Goal: Task Accomplishment & Management: Complete application form

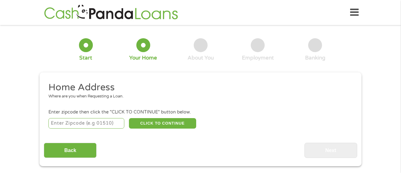
click at [99, 126] on input "number" at bounding box center [86, 123] width 76 height 10
type input "46001"
click at [169, 125] on button "CLICK TO CONTINUE" at bounding box center [162, 123] width 67 height 10
type input "46001"
type input "[GEOGRAPHIC_DATA]"
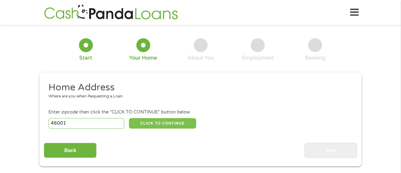
select select "[US_STATE]"
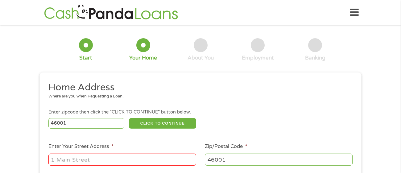
click at [117, 158] on input "Enter Your Street Address *" at bounding box center [122, 160] width 148 height 12
type input "[STREET_ADDRESS]"
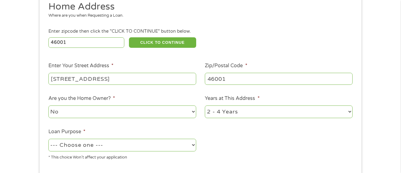
scroll to position [81, 0]
click at [193, 144] on select "--- Choose one --- Pay Bills Debt Consolidation Home Improvement Major Purchase…" at bounding box center [122, 145] width 148 height 13
select select "other"
click at [48, 139] on select "--- Choose one --- Pay Bills Debt Consolidation Home Improvement Major Purchase…" at bounding box center [122, 145] width 148 height 13
click at [268, 114] on select "1 Year or less 1 - 2 Years 2 - 4 Years Over 4 Years" at bounding box center [279, 111] width 148 height 13
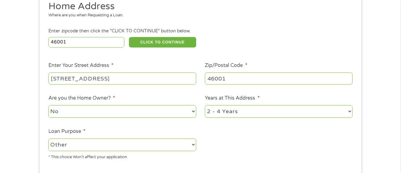
select select "60months"
click at [205, 105] on select "1 Year or less 1 - 2 Years 2 - 4 Years Over 4 Years" at bounding box center [279, 111] width 148 height 13
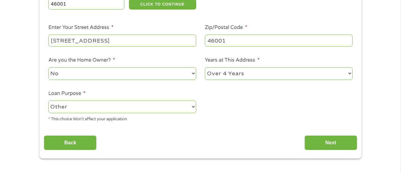
scroll to position [127, 0]
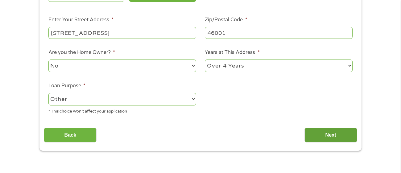
click at [333, 134] on input "Next" at bounding box center [330, 135] width 53 height 15
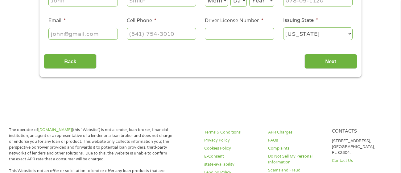
scroll to position [0, 0]
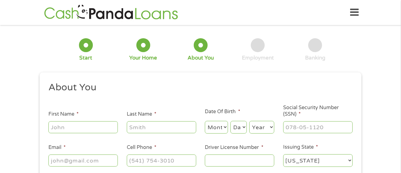
click at [65, 125] on input "First Name *" at bounding box center [82, 127] width 69 height 12
type input "[PERSON_NAME]"
type input "Horn"
type input "[PERSON_NAME][EMAIL_ADDRESS][DOMAIN_NAME]"
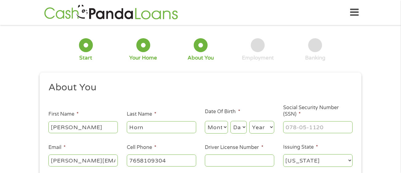
type input "[PHONE_NUMBER]"
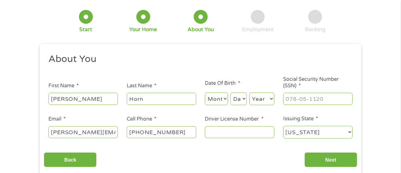
scroll to position [30, 0]
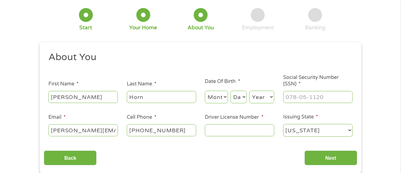
click at [220, 97] on select "Month 1 2 3 4 5 6 7 8 9 10 11 12" at bounding box center [216, 97] width 23 height 13
select select "7"
click at [205, 91] on select "Month 1 2 3 4 5 6 7 8 9 10 11 12" at bounding box center [216, 97] width 23 height 13
drag, startPoint x: 239, startPoint y: 98, endPoint x: 242, endPoint y: 91, distance: 8.4
click at [239, 98] on select "Day 1 2 3 4 5 6 7 8 9 10 11 12 13 14 15 16 17 18 19 20 21 22 23 24 25 26 27 28 …" at bounding box center [238, 97] width 16 height 13
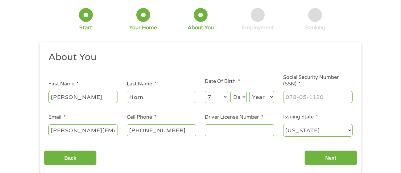
select select "17"
click at [231, 91] on select "Day 1 2 3 4 5 6 7 8 9 10 11 12 13 14 15 16 17 18 19 20 21 22 23 24 25 26 27 28 …" at bounding box center [238, 97] width 16 height 13
click at [254, 93] on select "Year [DATE] 2006 2005 2004 2003 2002 2001 2000 1999 1998 1997 1996 1995 1994 19…" at bounding box center [261, 97] width 25 height 13
select select "1984"
click at [249, 91] on select "Year [DATE] 2006 2005 2004 2003 2002 2001 2000 1999 1998 1997 1996 1995 1994 19…" at bounding box center [261, 97] width 25 height 13
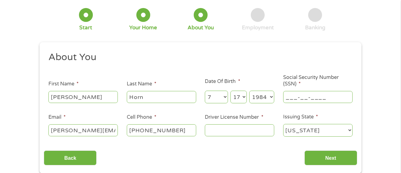
click at [309, 93] on input "___-__-____" at bounding box center [317, 97] width 69 height 12
type input "305-08-7031"
drag, startPoint x: 237, startPoint y: 131, endPoint x: 234, endPoint y: 129, distance: 4.1
click at [237, 131] on input "Driver License Number *" at bounding box center [239, 130] width 69 height 12
type input "0380151367"
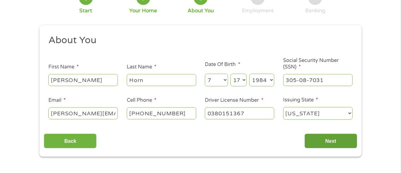
scroll to position [48, 0]
click at [338, 140] on input "Next" at bounding box center [330, 140] width 53 height 15
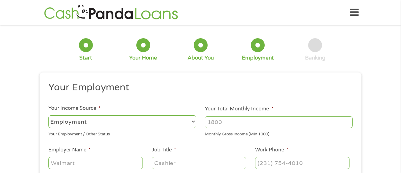
scroll to position [0, 0]
click at [234, 122] on input "Your Total Monthly Income *" at bounding box center [279, 122] width 148 height 12
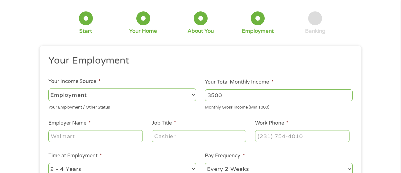
scroll to position [29, 0]
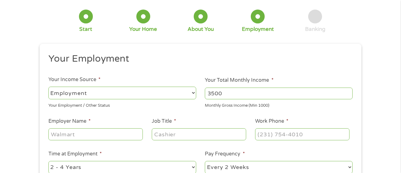
type input "3500"
click at [68, 138] on input "Employer Name *" at bounding box center [95, 134] width 94 height 12
type input "R&L Carriers"
type input "Customer service manager"
type input "[PHONE_NUMBER]"
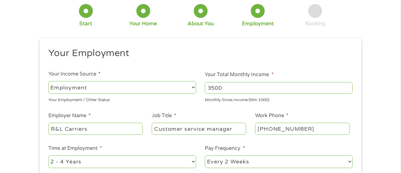
scroll to position [50, 0]
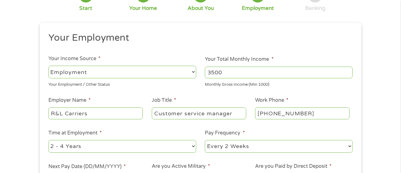
click at [192, 143] on select "--- Choose one --- 1 Year or less 1 - 2 Years 2 - 4 Years Over 4 Years" at bounding box center [122, 146] width 148 height 13
select select "60months"
click at [48, 140] on select "--- Choose one --- 1 Year or less 1 - 2 Years 2 - 4 Years Over 4 Years" at bounding box center [122, 146] width 148 height 13
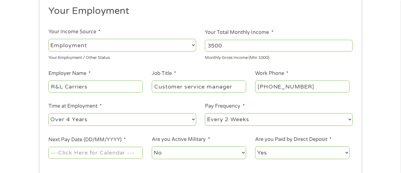
scroll to position [150, 0]
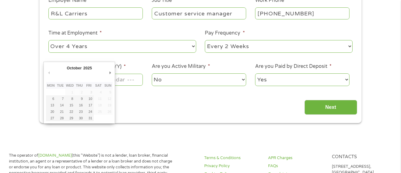
drag, startPoint x: 90, startPoint y: 82, endPoint x: 93, endPoint y: 81, distance: 3.4
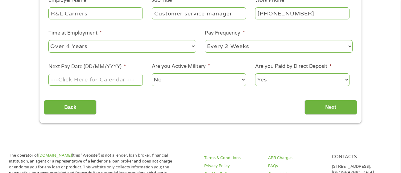
click at [93, 80] on input "Next Pay Date (DD/MM/YYYY) *" at bounding box center [95, 80] width 94 height 12
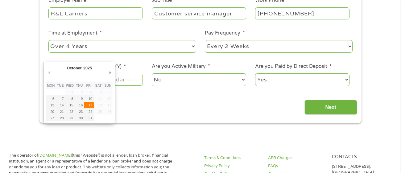
type input "[DATE]"
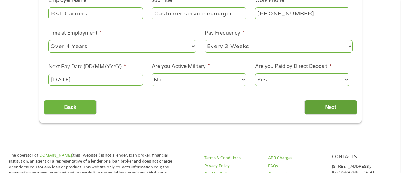
click at [327, 106] on input "Next" at bounding box center [330, 107] width 53 height 15
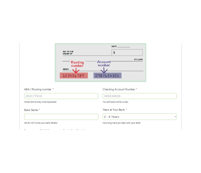
scroll to position [110, 0]
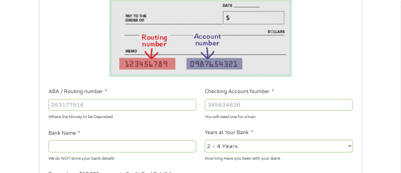
click at [96, 104] on input "ABA / Routing number *" at bounding box center [122, 105] width 148 height 12
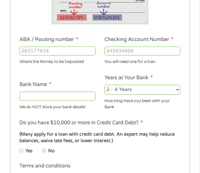
scroll to position [111, 0]
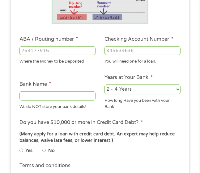
click at [48, 49] on input "ABA / Routing number *" at bounding box center [57, 50] width 76 height 9
type input "103100195"
type input "CENTRAL NATIONAL BANK TRUST"
type input "103100195"
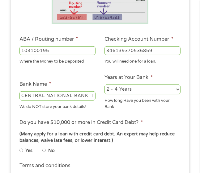
type input "346139370536859"
click at [132, 91] on select "2 - 4 Years 6 - 12 Months 1 - 2 Years Over 4 Years" at bounding box center [142, 90] width 76 height 10
select select "12months"
click at [104, 85] on select "2 - 4 Years 6 - 12 Months 1 - 2 Years Over 4 Years" at bounding box center [142, 90] width 76 height 10
click at [44, 150] on input "No" at bounding box center [44, 150] width 4 height 7
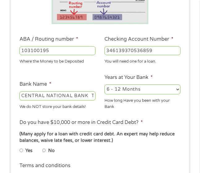
radio input "true"
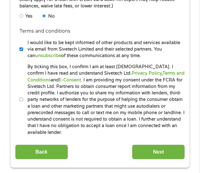
scroll to position [249, 0]
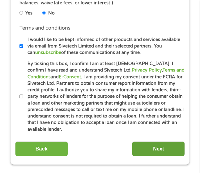
click at [159, 146] on input "Next" at bounding box center [158, 149] width 53 height 15
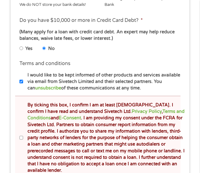
scroll to position [241, 0]
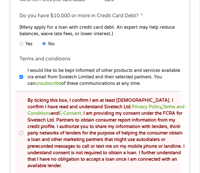
click at [22, 131] on input "By ticking this box, I confirm I am at least [DEMOGRAPHIC_DATA]. I confirm I ha…" at bounding box center [21, 133] width 4 height 7
checkbox input "true"
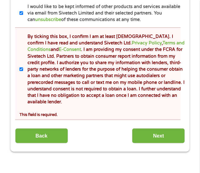
scroll to position [315, 0]
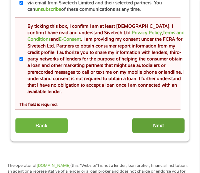
click at [147, 118] on input "Next" at bounding box center [158, 125] width 53 height 15
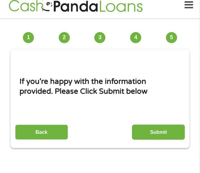
scroll to position [5, 0]
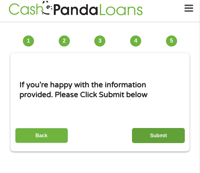
click at [160, 134] on input "Submit" at bounding box center [158, 135] width 53 height 15
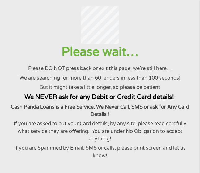
scroll to position [43, 0]
